Goal: Task Accomplishment & Management: Use online tool/utility

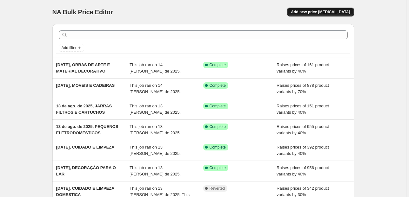
click at [325, 12] on span "Add new price [MEDICAL_DATA]" at bounding box center [320, 12] width 59 height 5
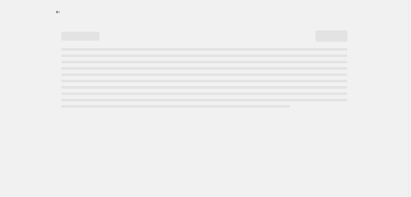
select select "percentage"
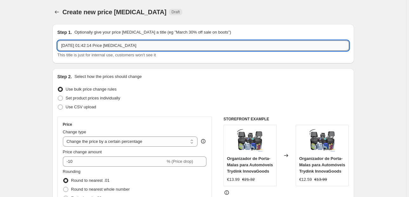
drag, startPoint x: 145, startPoint y: 44, endPoint x: 89, endPoint y: 46, distance: 55.8
click at [89, 46] on input "[DATE] 01:42:14 Price [MEDICAL_DATA]" at bounding box center [202, 46] width 291 height 10
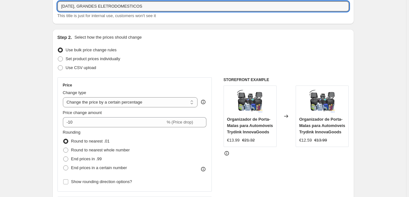
scroll to position [76, 0]
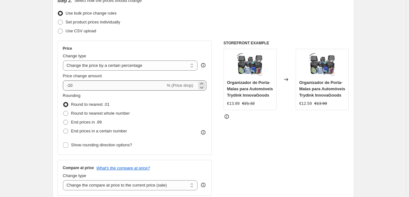
type input "[DATE], GRANDES ELETRODOMESTICOS"
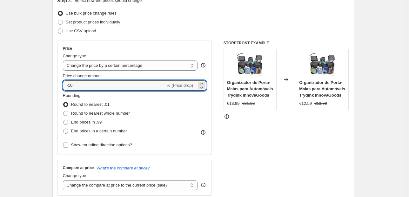
drag, startPoint x: 89, startPoint y: 86, endPoint x: 35, endPoint y: 77, distance: 54.6
type input "55"
click at [94, 120] on span "End prices in .99" at bounding box center [86, 122] width 31 height 5
click at [63, 120] on input "End prices in .99" at bounding box center [63, 120] width 0 height 0
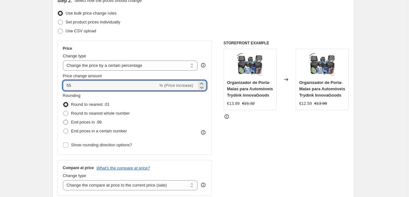
radio input "true"
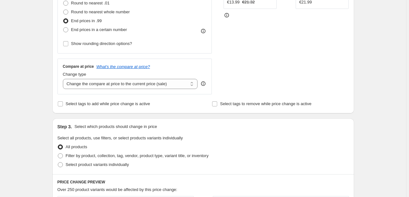
scroll to position [228, 0]
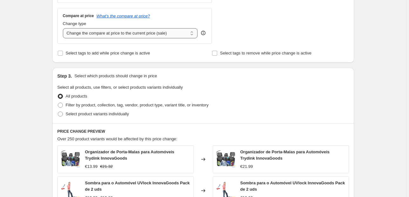
click at [122, 30] on select "Change the compare at price to the current price (sale) Change the compare at p…" at bounding box center [130, 33] width 135 height 10
select select "pp"
click at [64, 28] on select "Change the compare at price to the current price (sale) Change the compare at p…" at bounding box center [130, 33] width 135 height 10
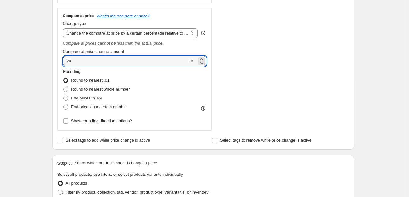
drag, startPoint x: 56, startPoint y: 62, endPoint x: 20, endPoint y: 61, distance: 35.9
click at [21, 61] on div "Create new price [MEDICAL_DATA]. This page is ready Create new price [MEDICAL_D…" at bounding box center [203, 138] width 406 height 732
type input "75"
drag, startPoint x: 20, startPoint y: 48, endPoint x: 30, endPoint y: 53, distance: 11.1
click at [20, 48] on div "Create new price [MEDICAL_DATA]. This page is ready Create new price [MEDICAL_D…" at bounding box center [203, 138] width 406 height 732
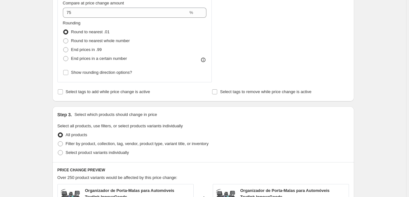
scroll to position [279, 0]
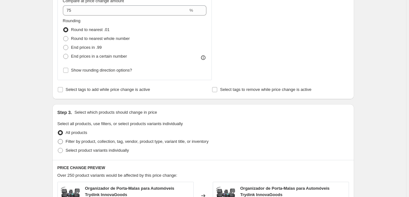
click at [114, 141] on span "Filter by product, collection, tag, vendor, product type, variant title, or inv…" at bounding box center [137, 141] width 143 height 5
click at [58, 140] on input "Filter by product, collection, tag, vendor, product type, variant title, or inv…" at bounding box center [58, 139] width 0 height 0
radio input "true"
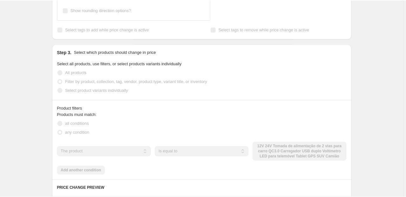
scroll to position [381, 0]
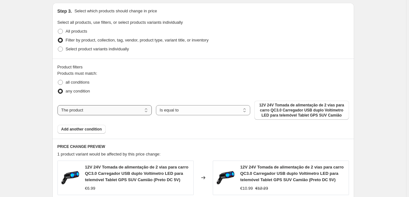
click at [118, 109] on select "The product The product's collection The product's tag The product's vendor The…" at bounding box center [104, 110] width 94 height 10
select select "collection"
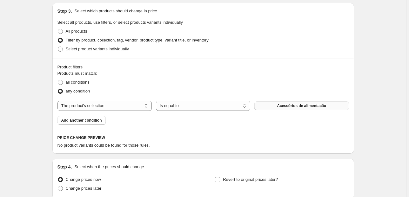
click at [272, 109] on button "Acessórios de alimentação" at bounding box center [301, 106] width 94 height 9
